Goal: Task Accomplishment & Management: Use online tool/utility

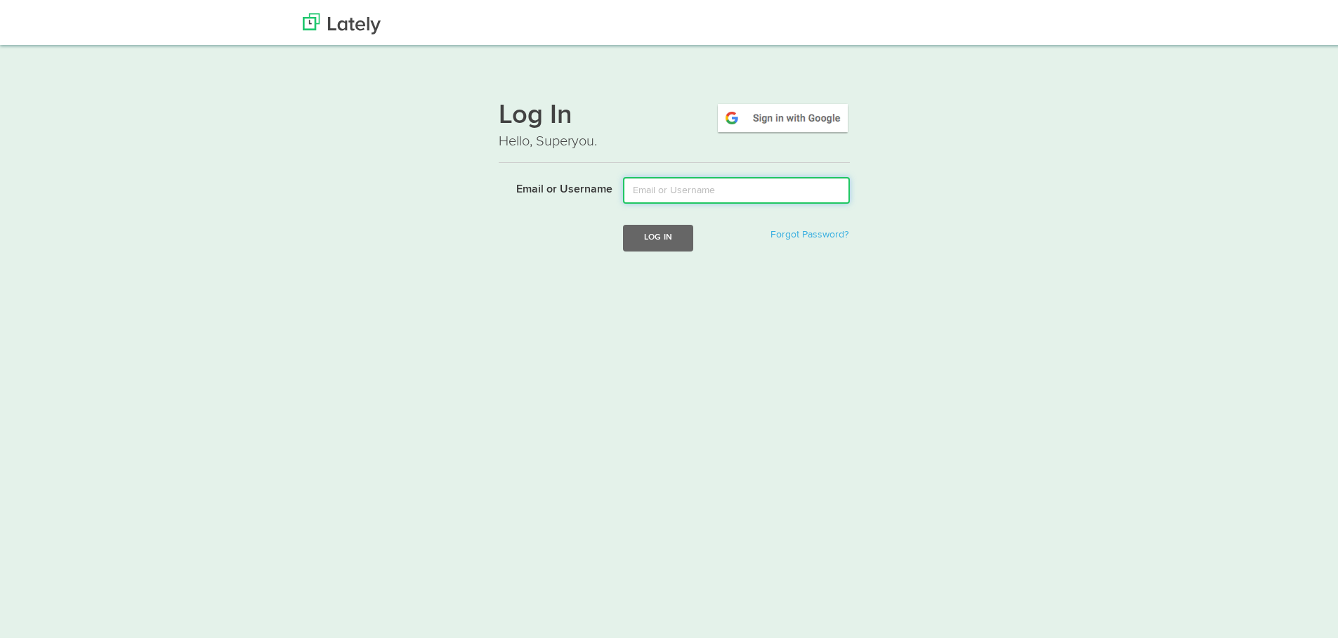
click at [690, 190] on input "Email or Username" at bounding box center [736, 187] width 227 height 27
type input "[EMAIL_ADDRESS][DOMAIN_NAME]"
click at [654, 232] on button "Log In" at bounding box center [658, 235] width 70 height 26
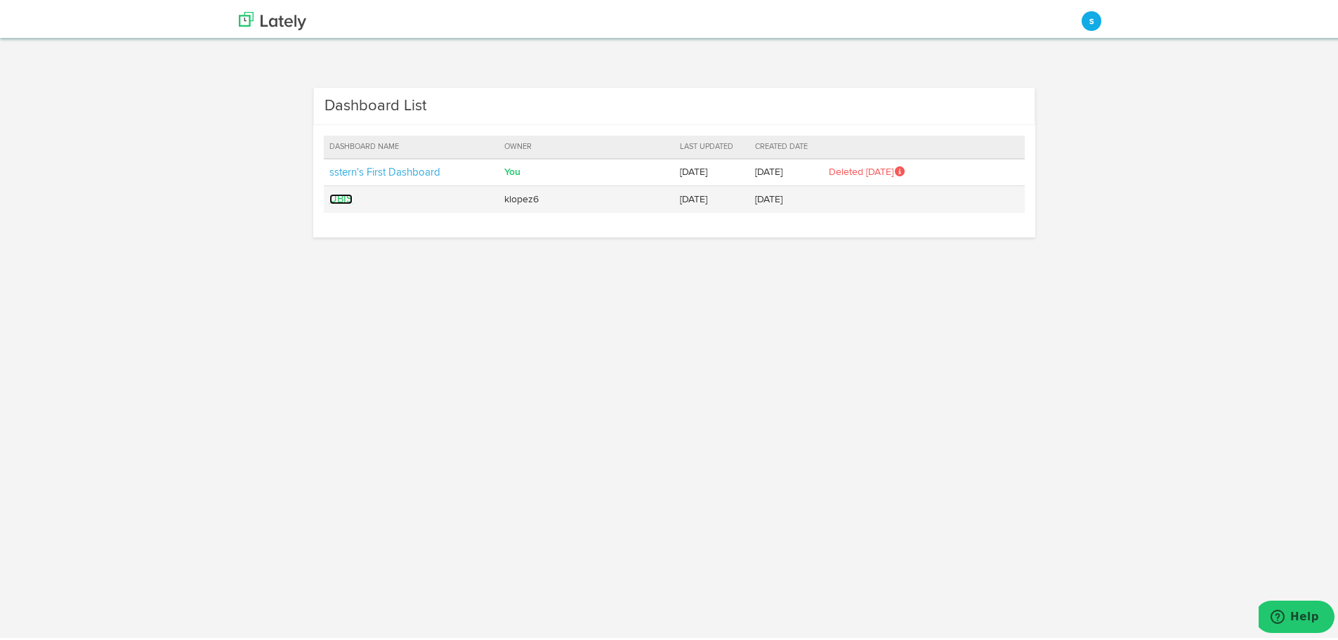
click at [334, 194] on link "UBIS" at bounding box center [340, 196] width 23 height 11
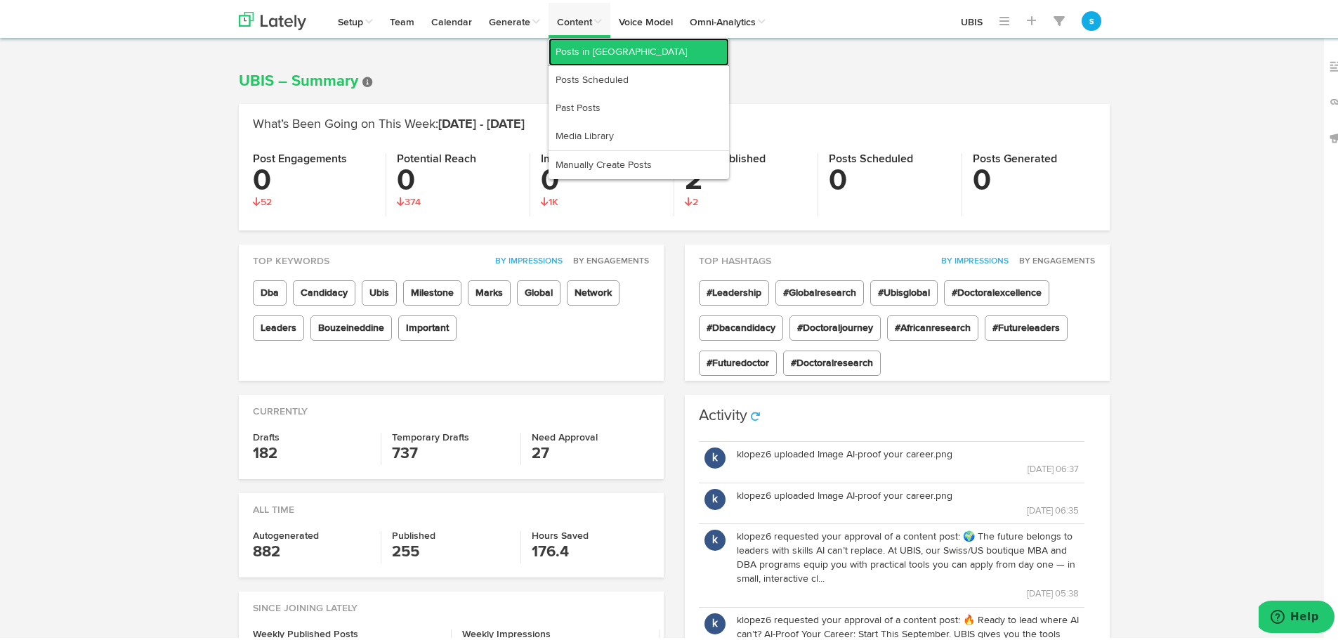
click at [579, 49] on link "Posts in [GEOGRAPHIC_DATA]" at bounding box center [639, 49] width 181 height 28
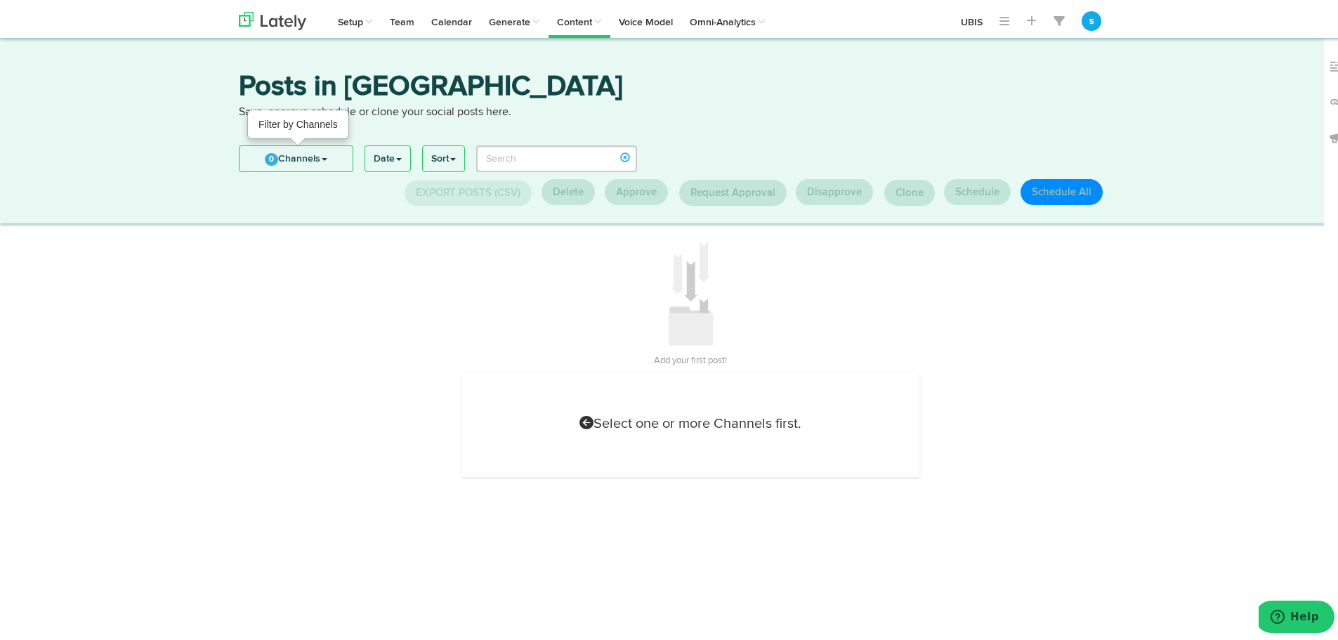
click at [284, 158] on link "0 Channels" at bounding box center [296, 155] width 113 height 25
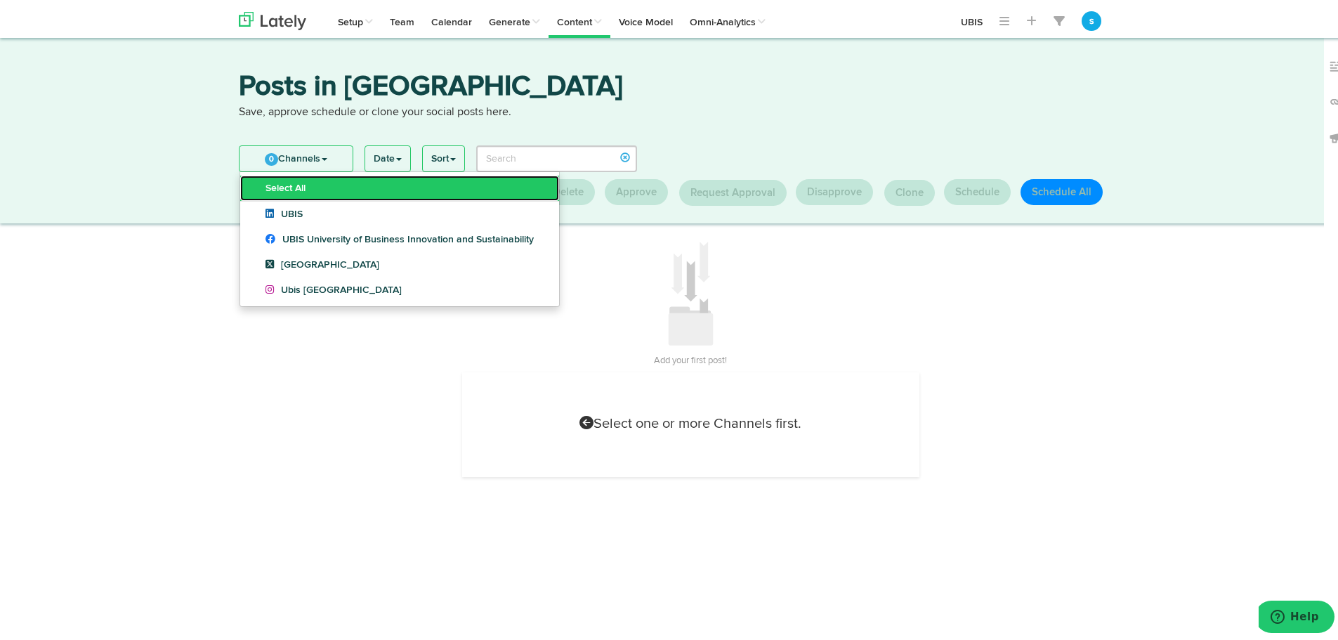
click at [287, 190] on link "Select All" at bounding box center [399, 185] width 319 height 25
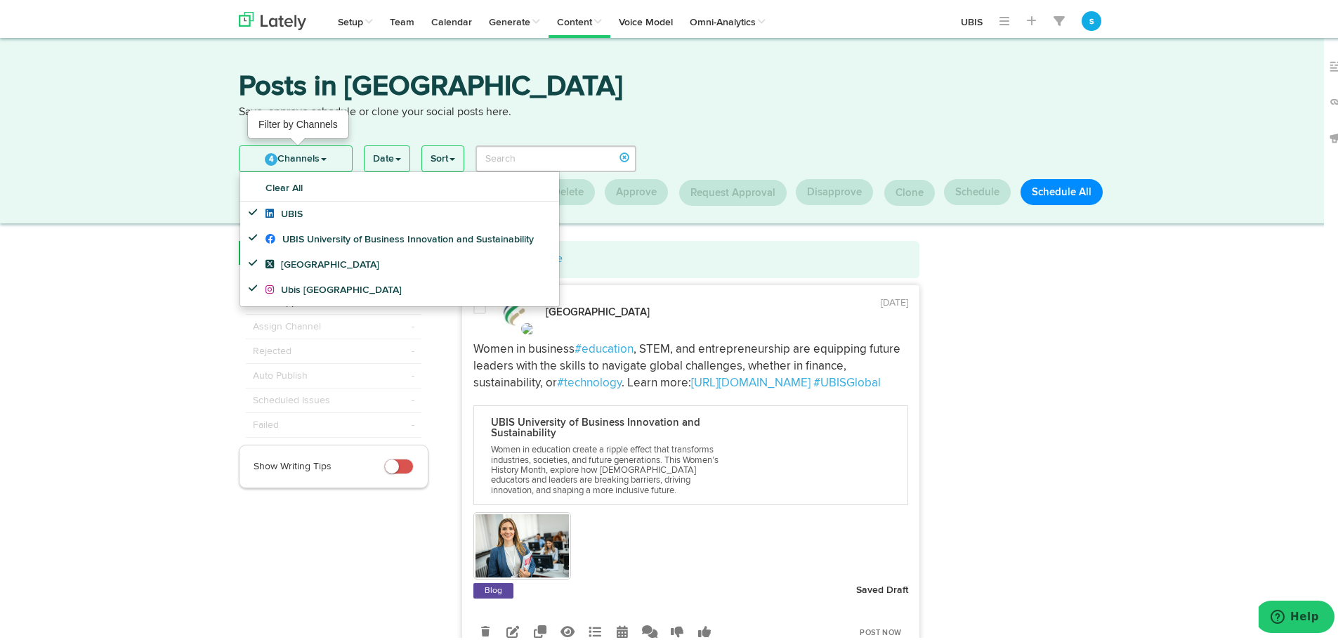
click at [292, 153] on link "4 Channels" at bounding box center [296, 155] width 112 height 25
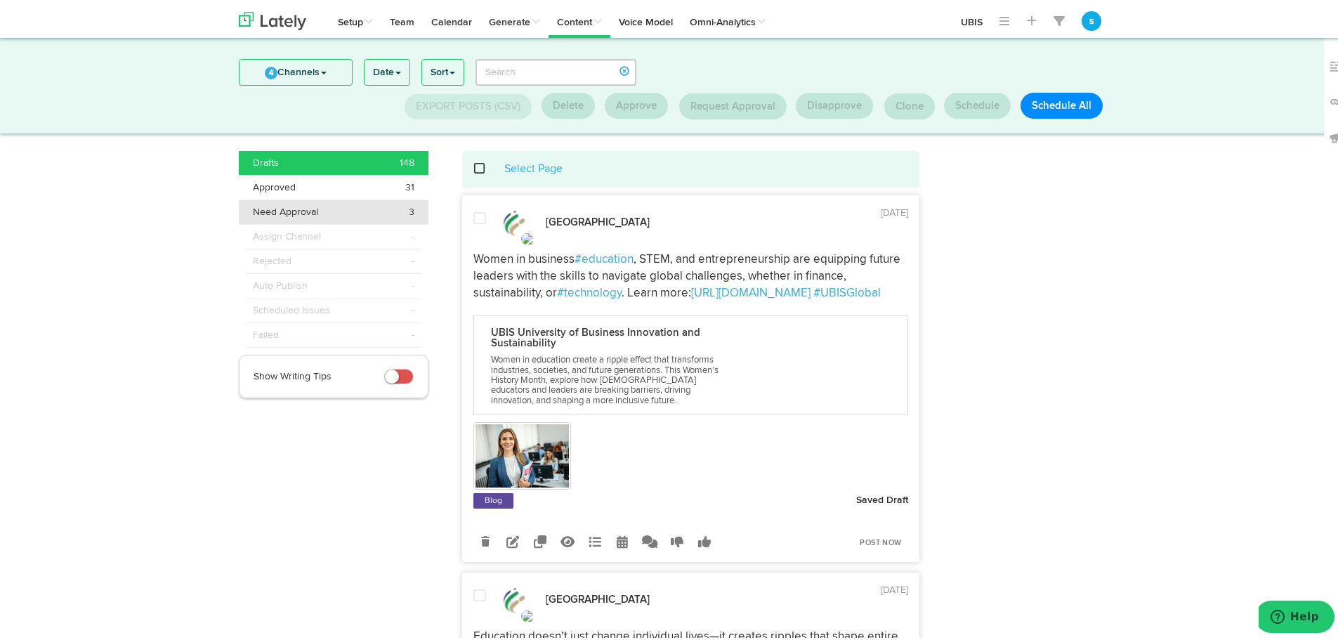
scroll to position [1, 0]
click at [314, 209] on div "Need Approval 3" at bounding box center [334, 209] width 162 height 14
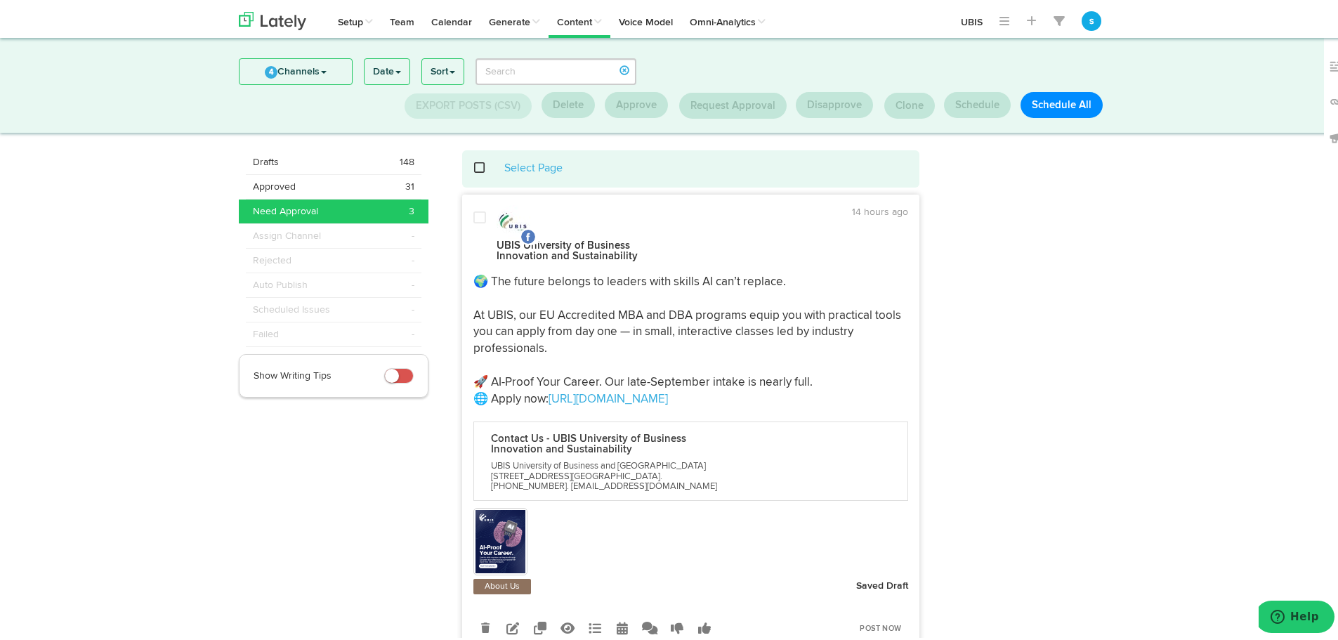
click at [501, 528] on img at bounding box center [500, 538] width 51 height 63
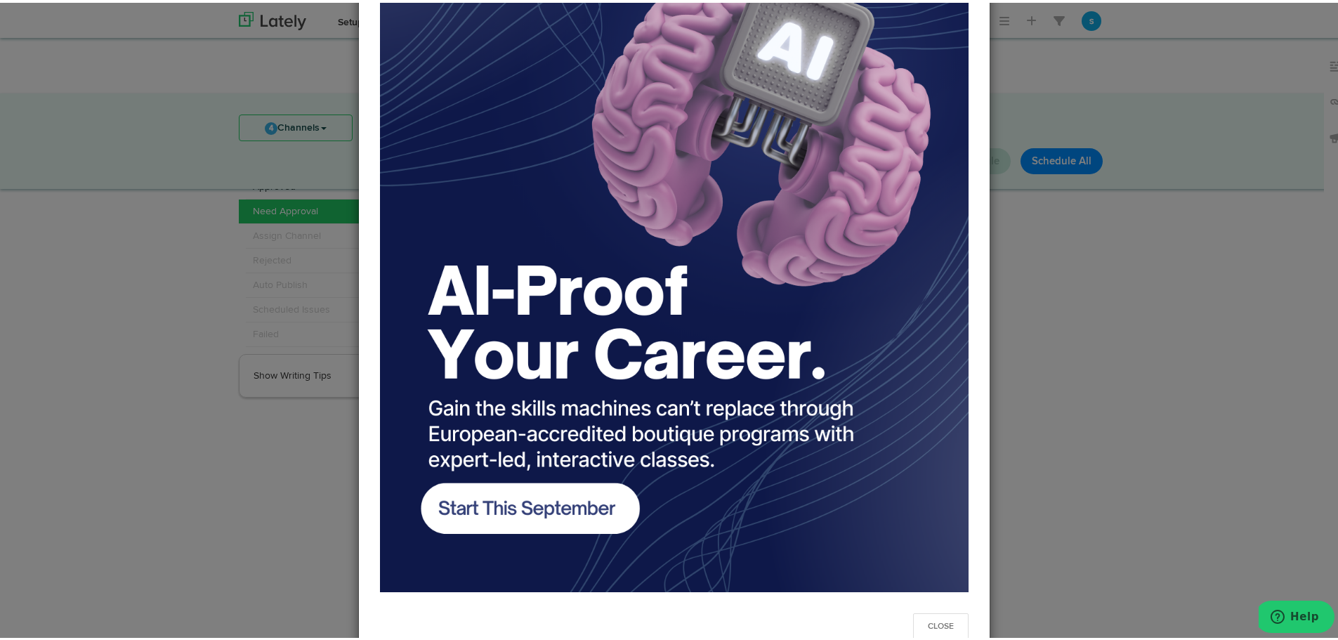
scroll to position [251, 0]
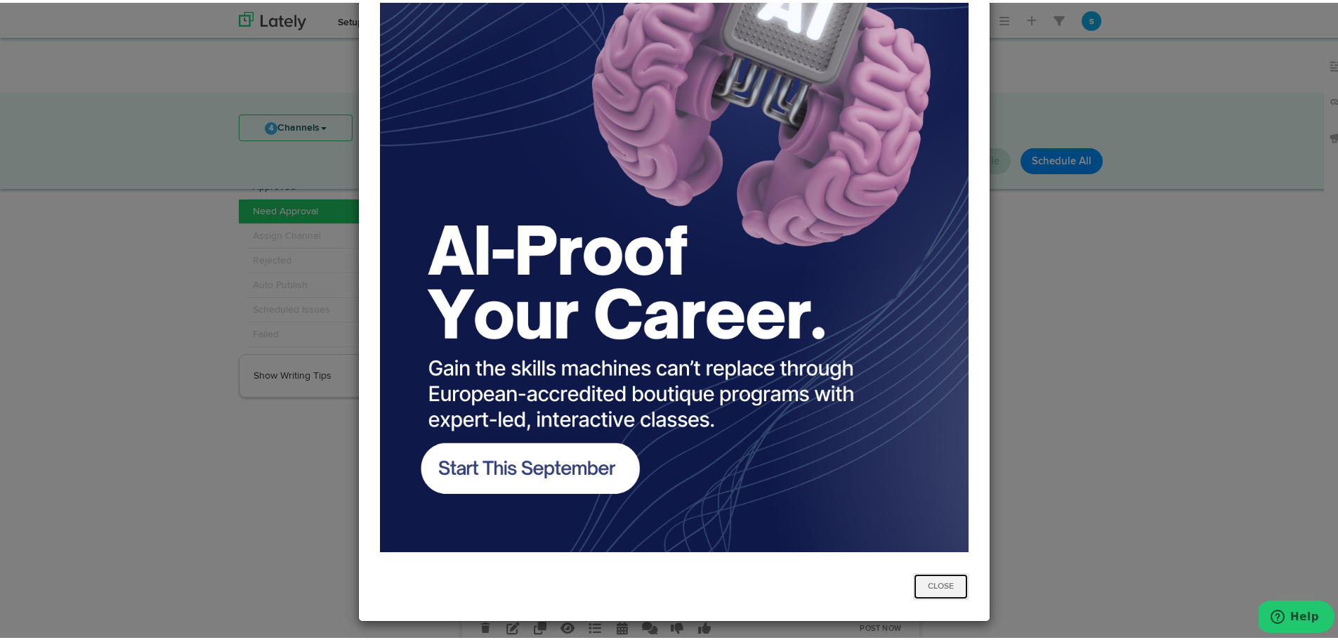
click at [925, 581] on button "Close" at bounding box center [940, 583] width 55 height 27
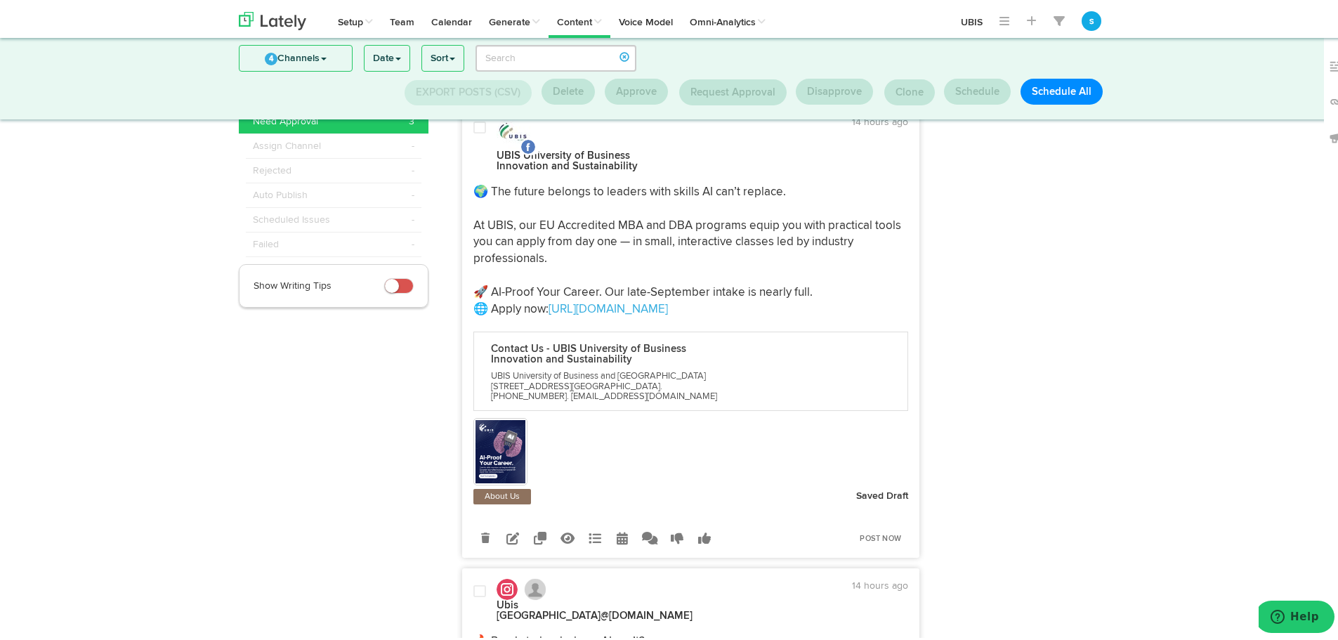
scroll to position [0, 0]
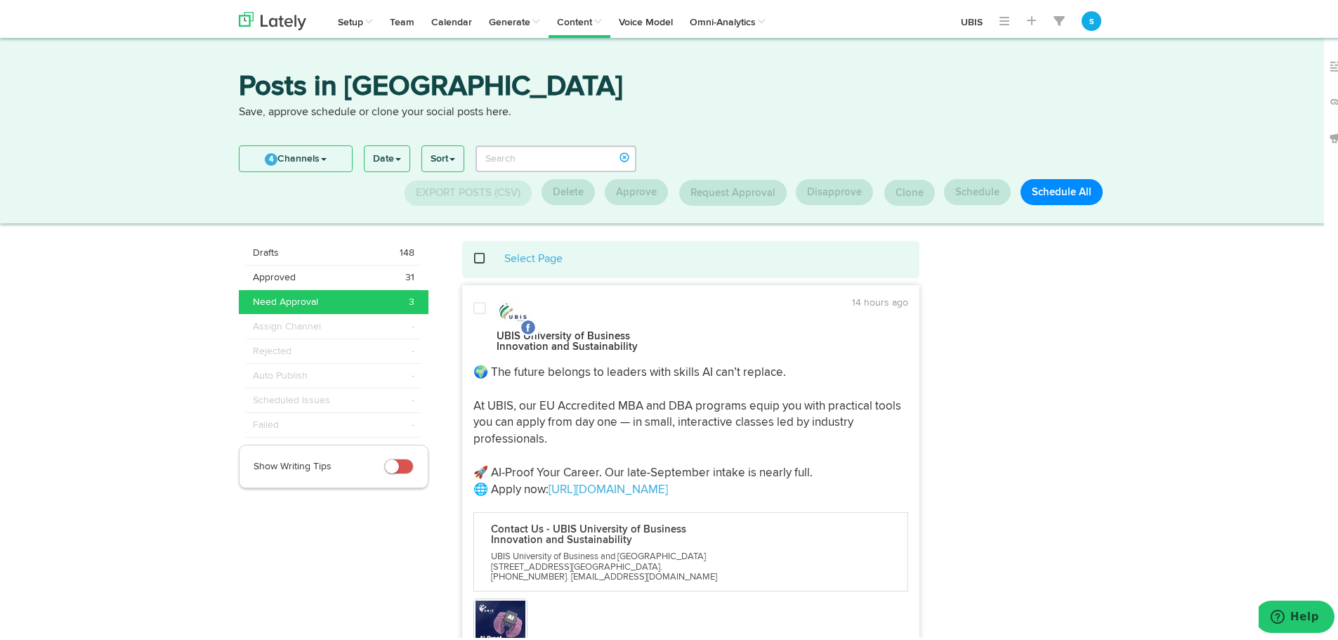
click at [477, 256] on span at bounding box center [487, 256] width 29 height 1
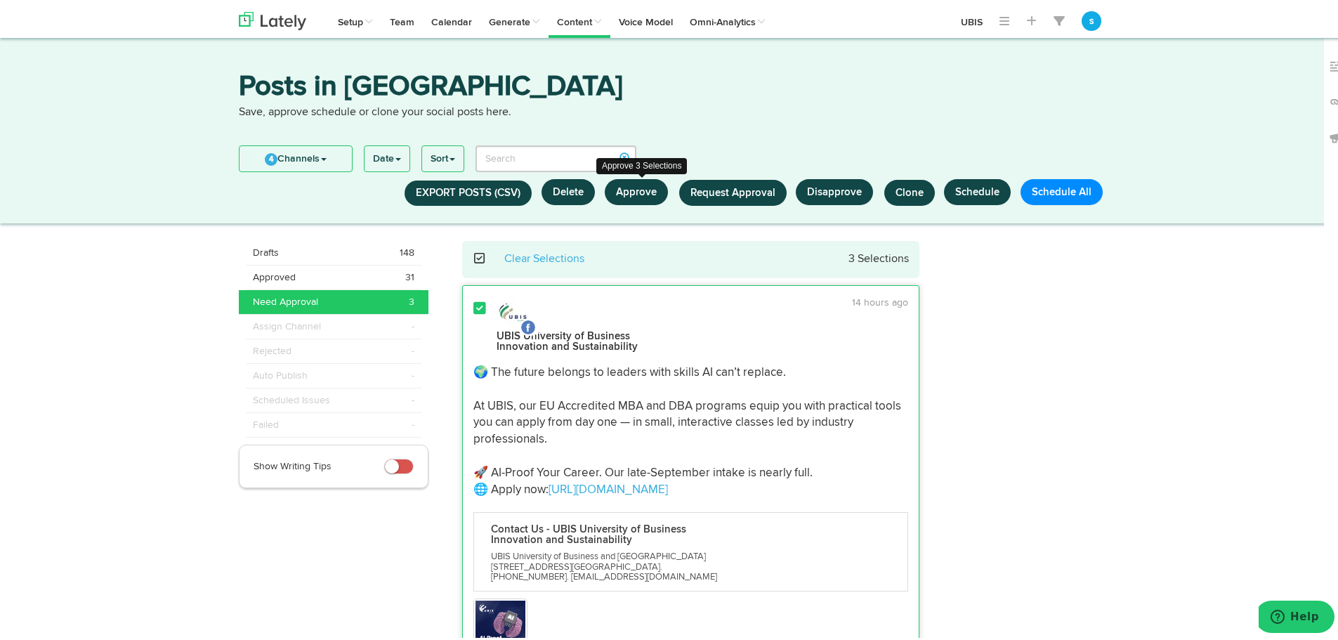
click at [639, 188] on button "Approve" at bounding box center [636, 189] width 63 height 26
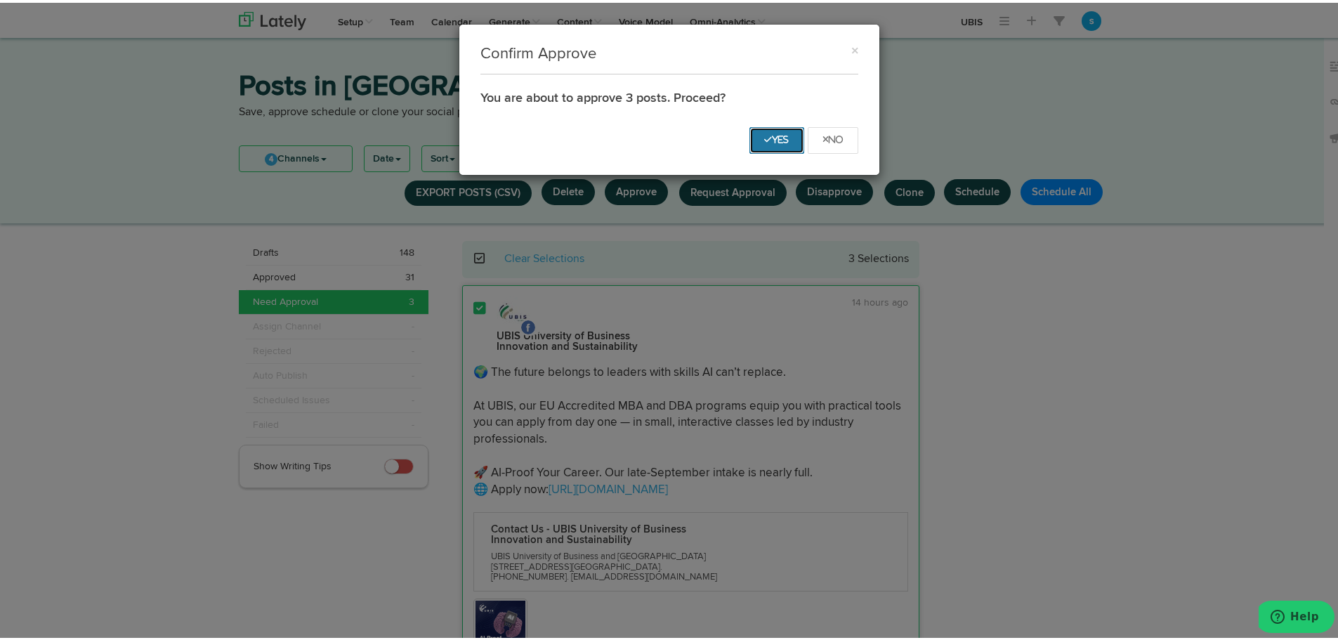
click at [762, 132] on button "Yes" at bounding box center [776, 137] width 55 height 27
